Goal: Task Accomplishment & Management: Use online tool/utility

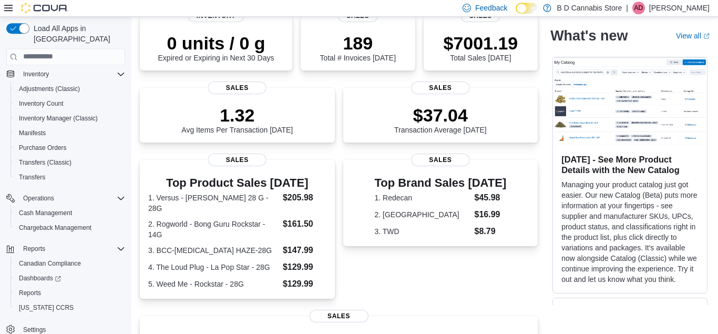
scroll to position [86, 0]
click at [38, 288] on span "Reports" at bounding box center [30, 292] width 22 height 8
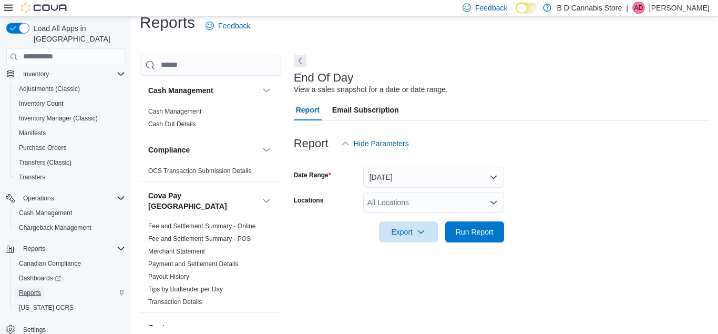
scroll to position [14, 0]
click at [391, 205] on div "All Locations" at bounding box center [433, 201] width 141 height 21
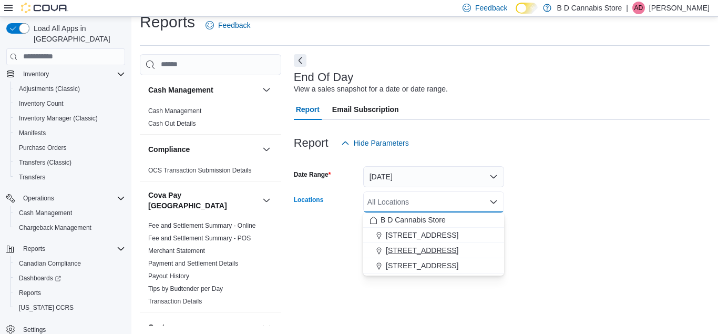
click at [433, 252] on span "[STREET_ADDRESS]" at bounding box center [422, 250] width 73 height 11
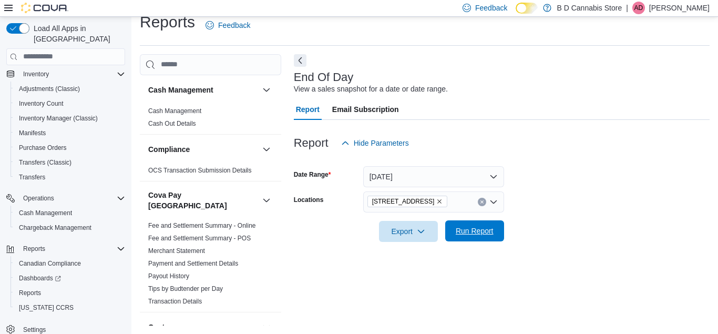
drag, startPoint x: 547, startPoint y: 227, endPoint x: 468, endPoint y: 224, distance: 78.9
click at [468, 224] on form "Date Range [DATE] Locations [STREET_ADDRESS] Export Run Report" at bounding box center [502, 197] width 416 height 88
click at [468, 224] on span "Run Report" at bounding box center [474, 230] width 46 height 21
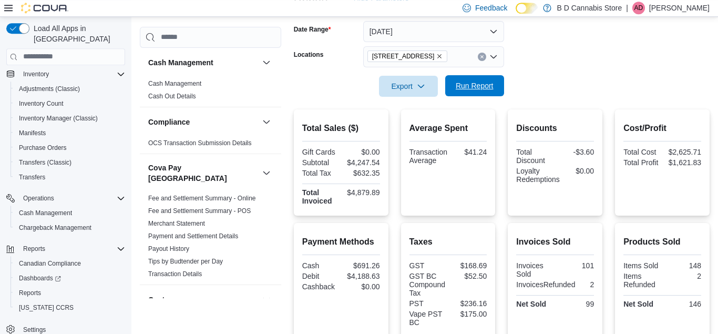
scroll to position [263, 0]
